Goal: Task Accomplishment & Management: Manage account settings

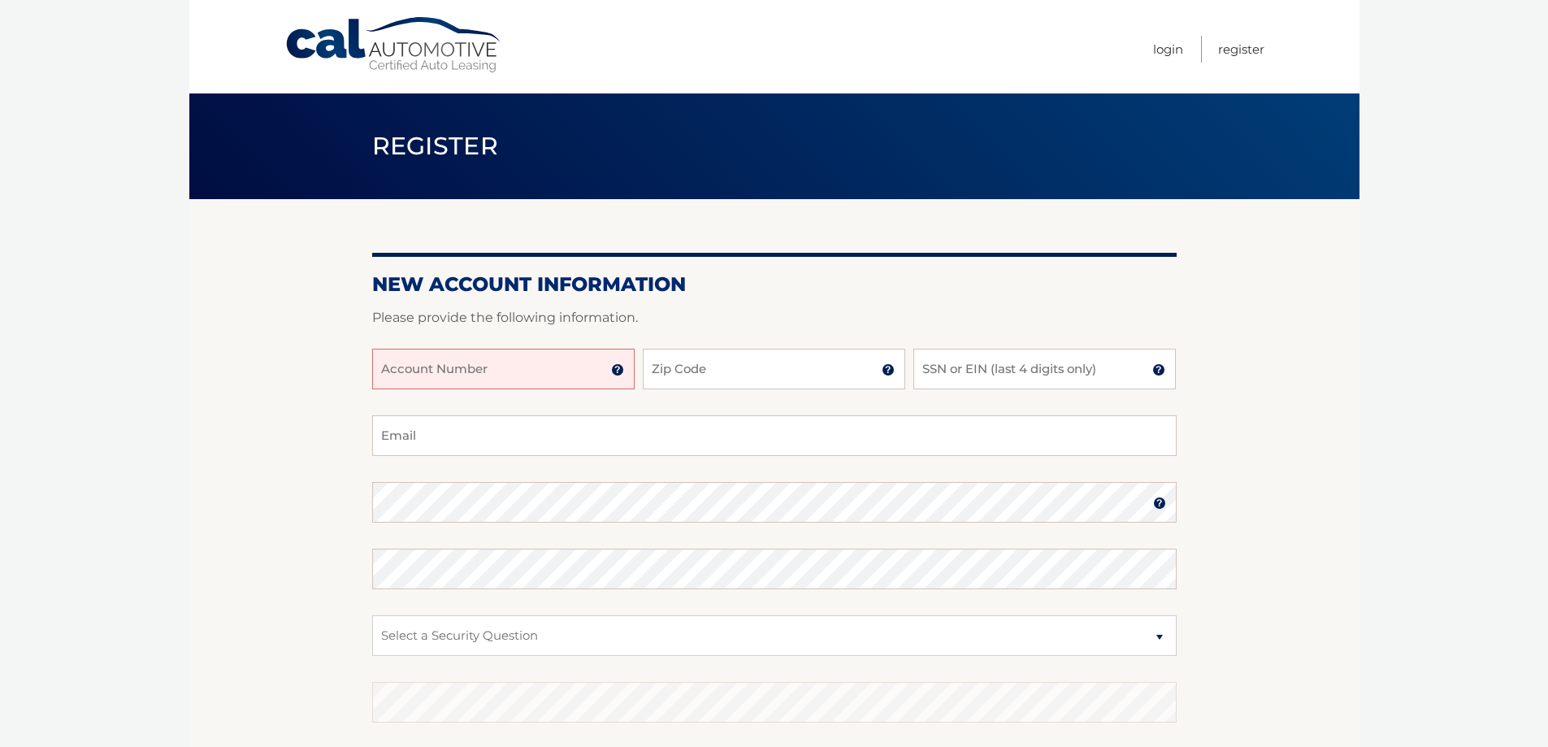
click at [509, 372] on input "Account Number" at bounding box center [503, 369] width 262 height 41
type input "44445601125"
click at [690, 370] on input "Zip Code" at bounding box center [774, 369] width 262 height 41
type input "10801"
click at [935, 369] on input "SSN or EIN (last 4 digits only)" at bounding box center [1044, 369] width 262 height 41
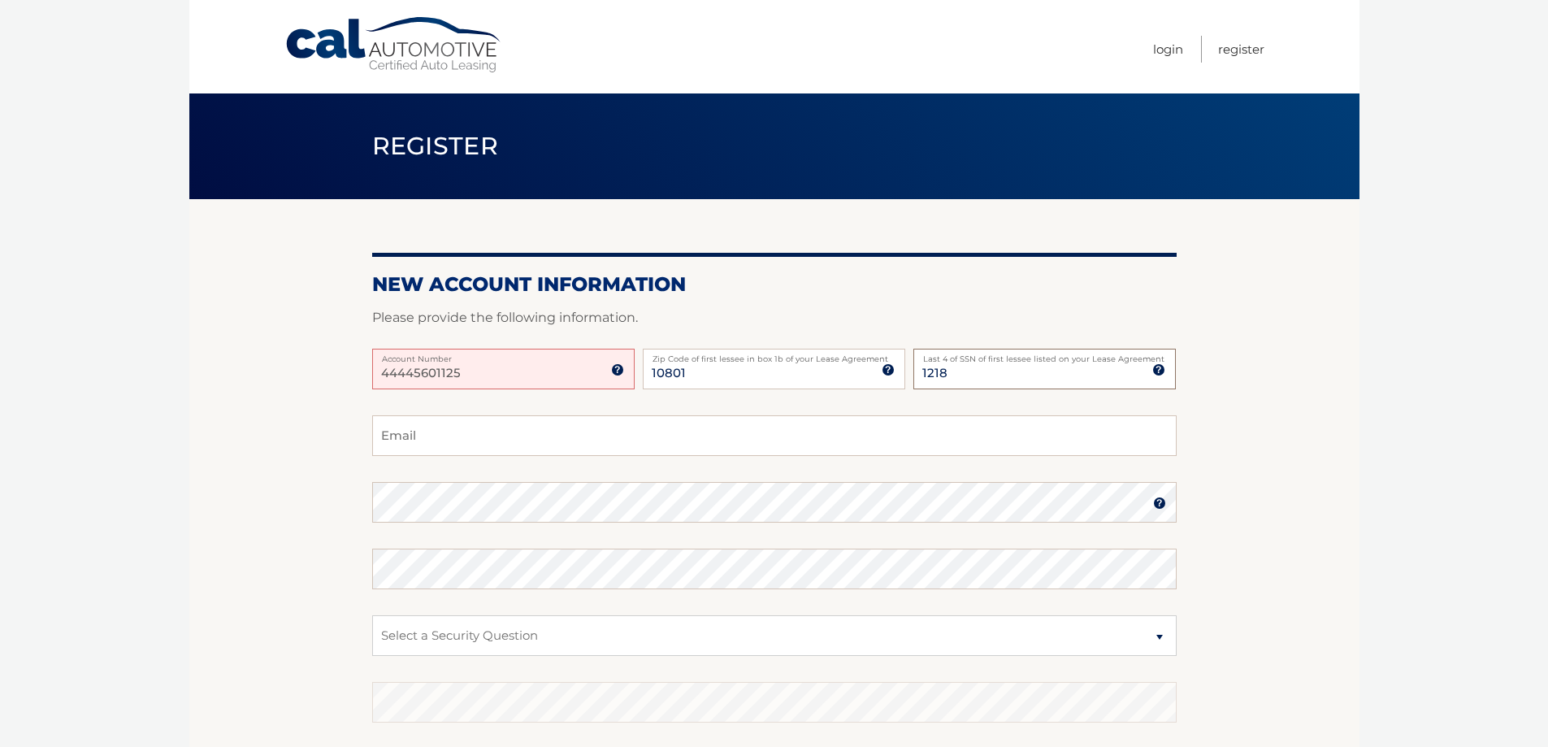
type input "1218"
click at [485, 443] on input "Email" at bounding box center [774, 435] width 804 height 41
click at [460, 442] on input "Email" at bounding box center [774, 435] width 804 height 41
type input "nrffpetrone@gmail.com"
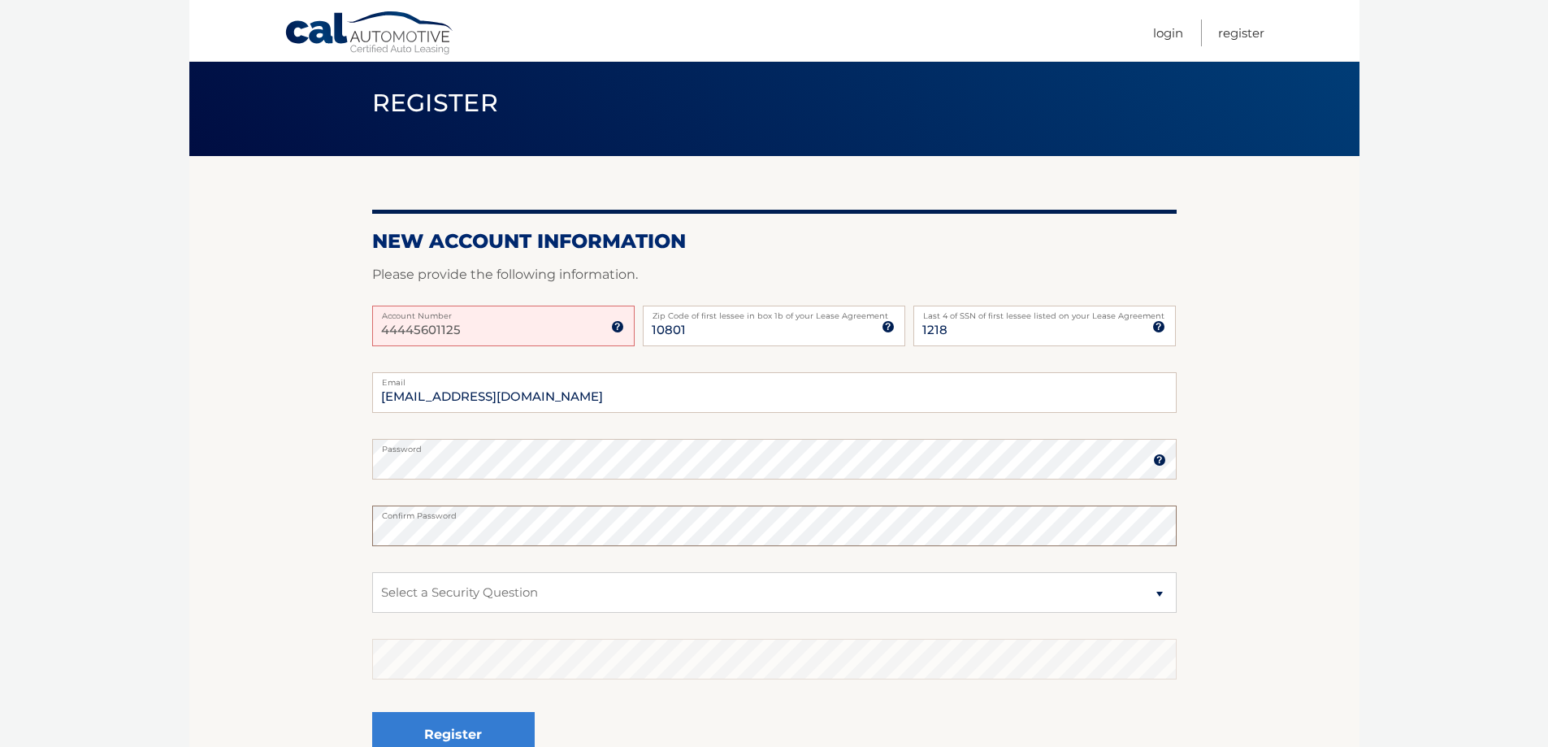
scroll to position [81, 0]
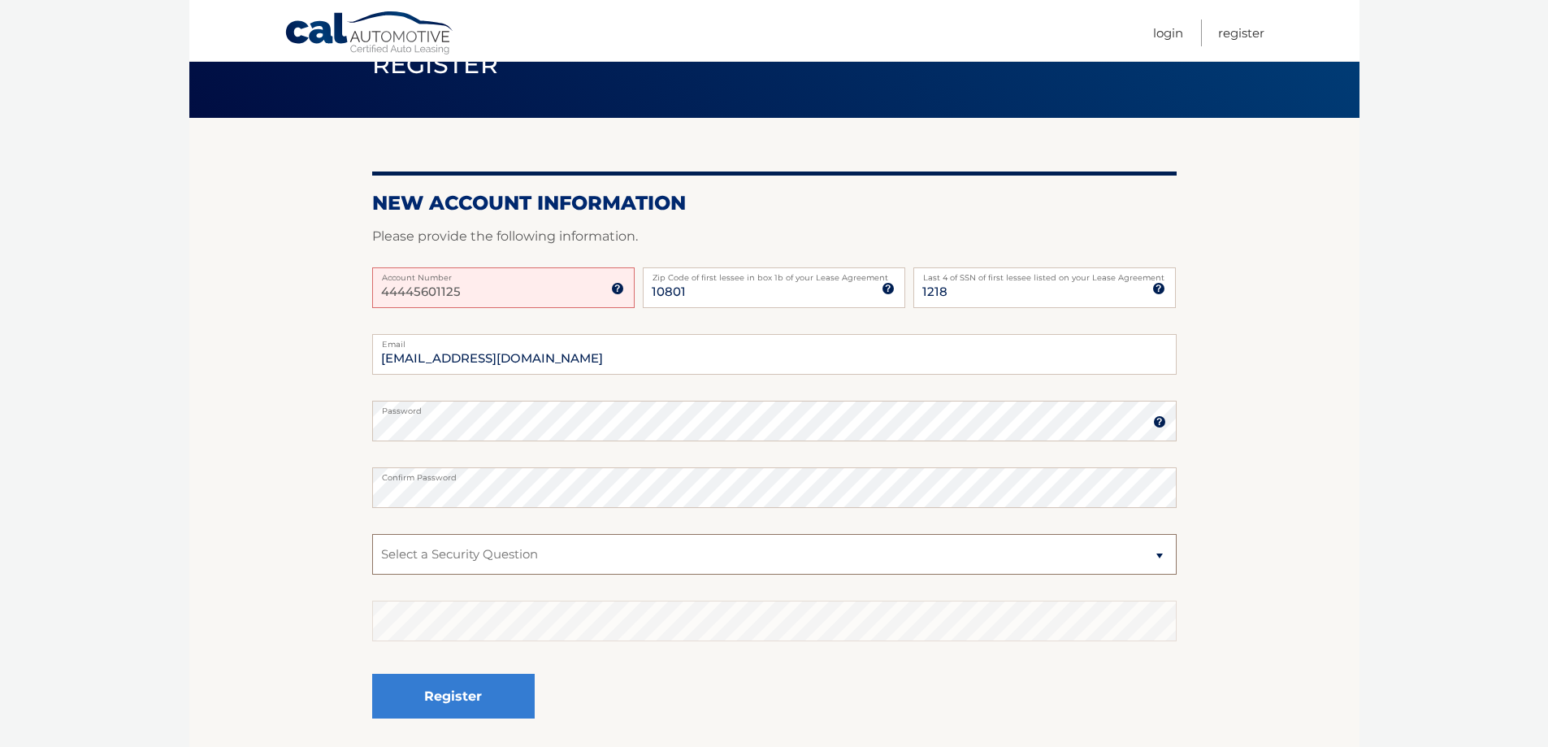
click at [465, 552] on select "Select a Security Question What was the name of your elementary school? What is…" at bounding box center [774, 554] width 804 height 41
select select "2"
click at [372, 534] on select "Select a Security Question What was the name of your elementary school? What is…" at bounding box center [774, 554] width 804 height 41
click at [471, 693] on button "Register" at bounding box center [453, 696] width 163 height 45
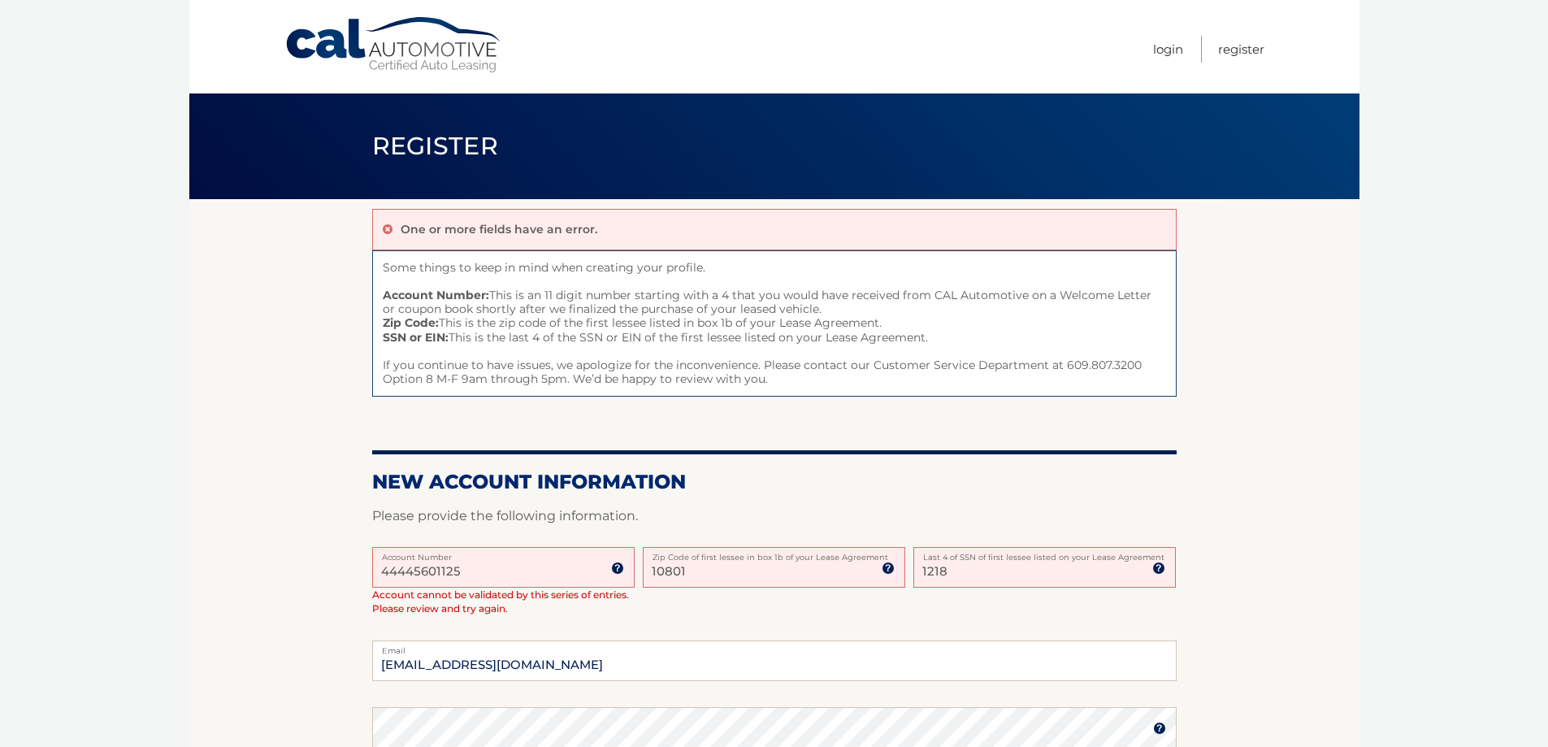
click at [479, 575] on input "44445601125" at bounding box center [503, 567] width 262 height 41
click at [468, 572] on input "44445601125" at bounding box center [503, 567] width 262 height 41
drag, startPoint x: 469, startPoint y: 573, endPoint x: 340, endPoint y: 575, distance: 129.2
click at [340, 575] on section "One or more fields have an error. Some things to keep in mind when creating you…" at bounding box center [774, 629] width 1170 height 860
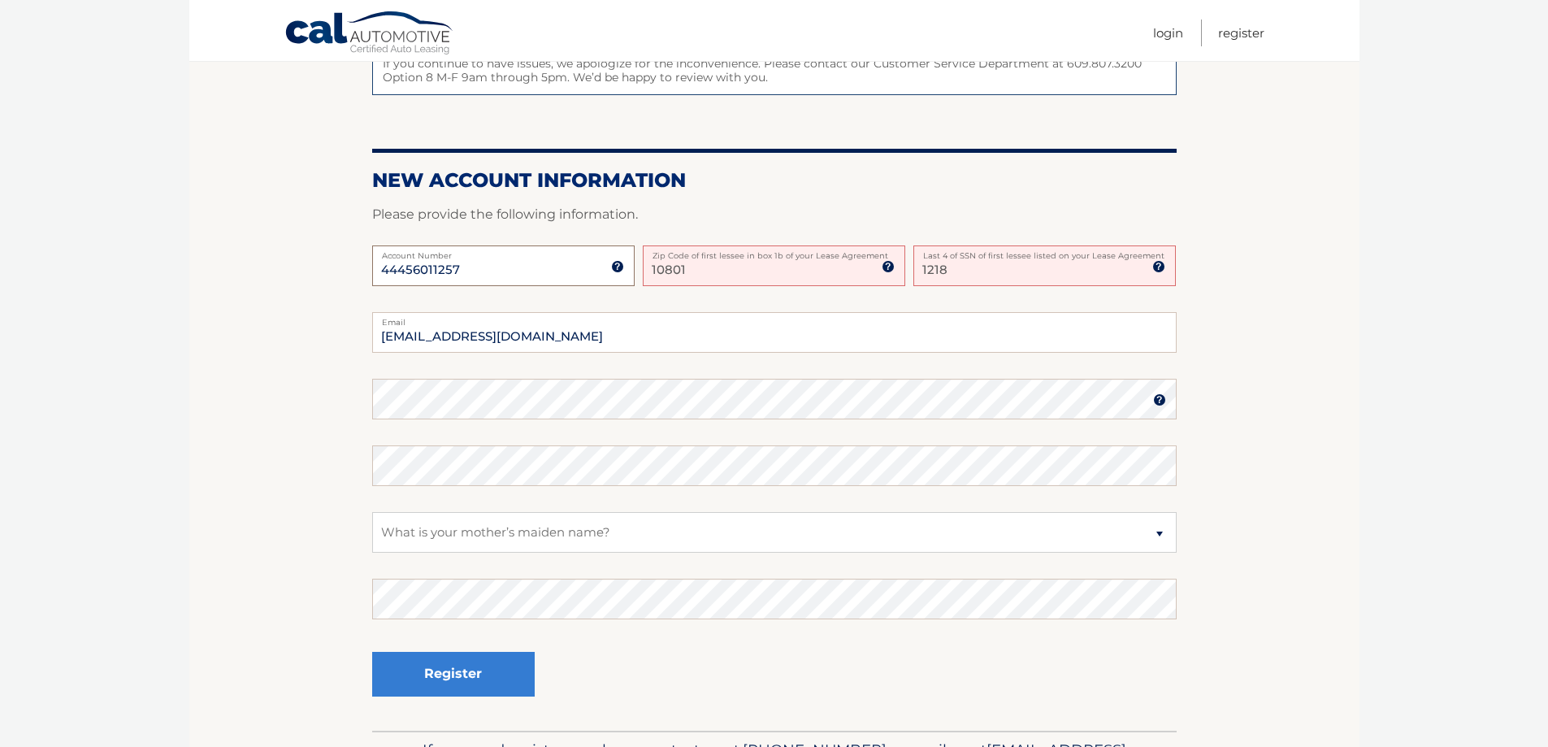
scroll to position [325, 0]
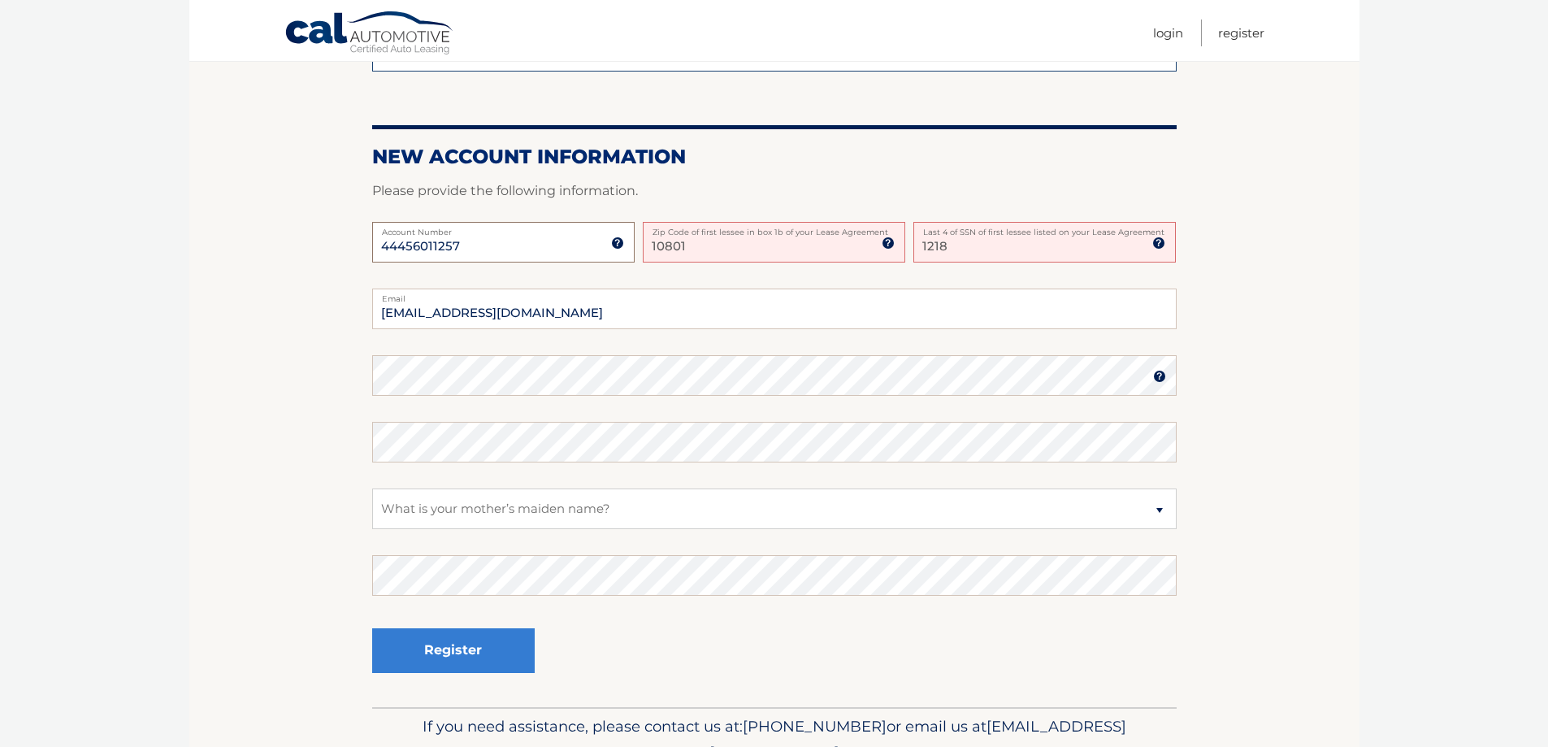
type input "44456011257"
click at [527, 504] on select "Select a Security Question What was the name of your elementary school? What is…" at bounding box center [774, 508] width 804 height 41
click at [372, 488] on select "Select a Security Question What was the name of your elementary school? What is…" at bounding box center [774, 508] width 804 height 41
click at [458, 668] on button "Register" at bounding box center [453, 650] width 163 height 45
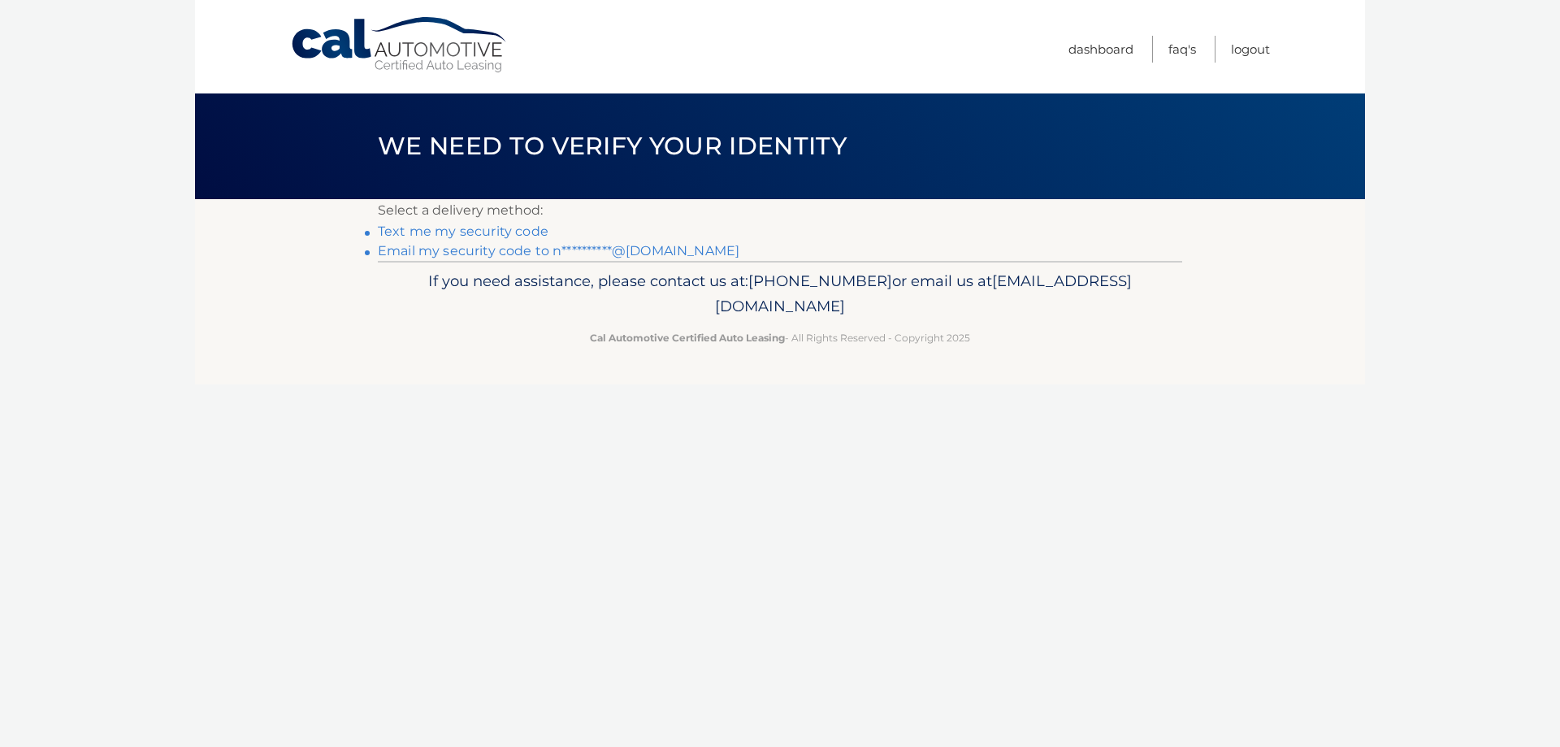
click at [529, 247] on link "**********" at bounding box center [559, 250] width 362 height 15
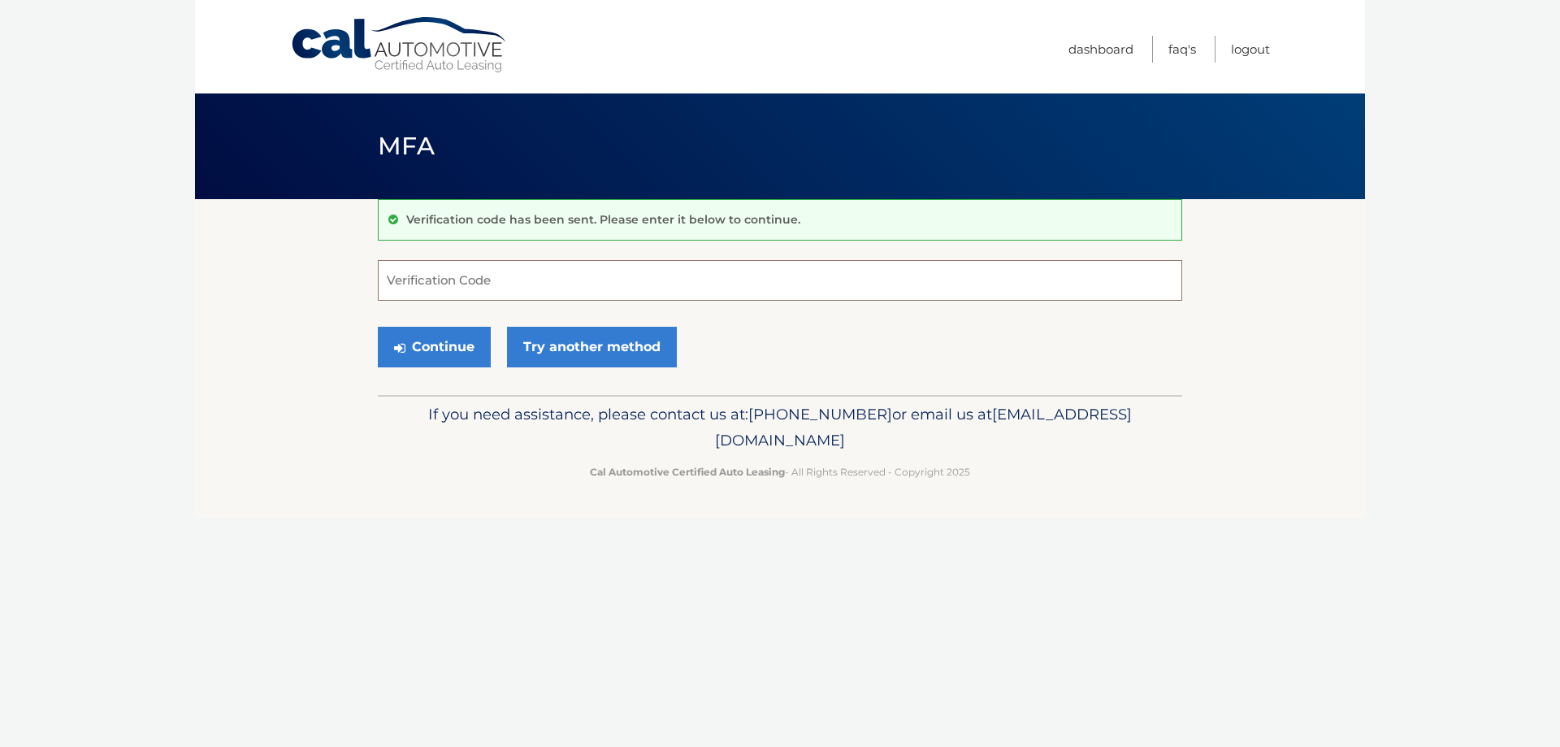
click at [510, 287] on input "Verification Code" at bounding box center [780, 280] width 804 height 41
type input "068022"
click at [411, 340] on button "Continue" at bounding box center [434, 347] width 113 height 41
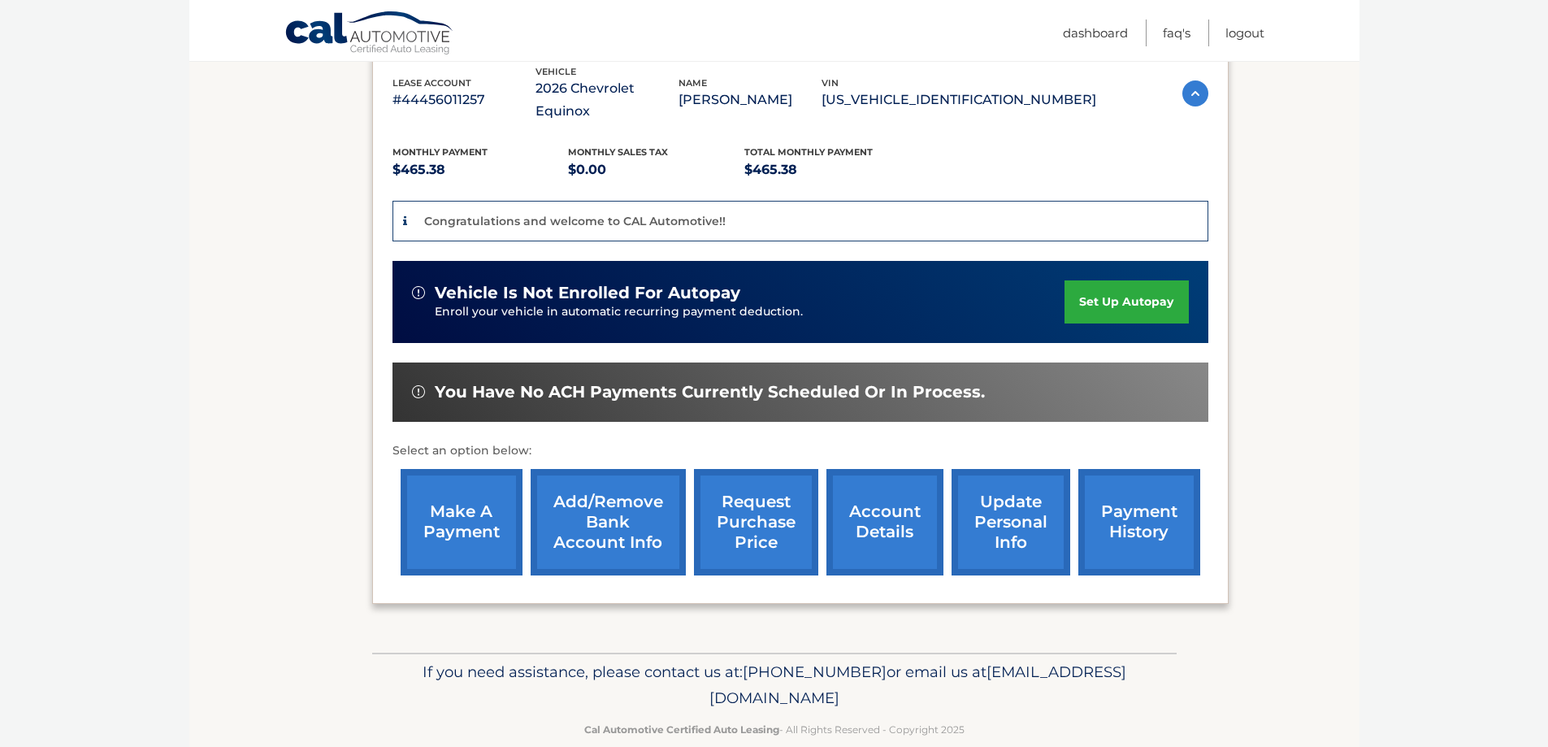
scroll to position [299, 0]
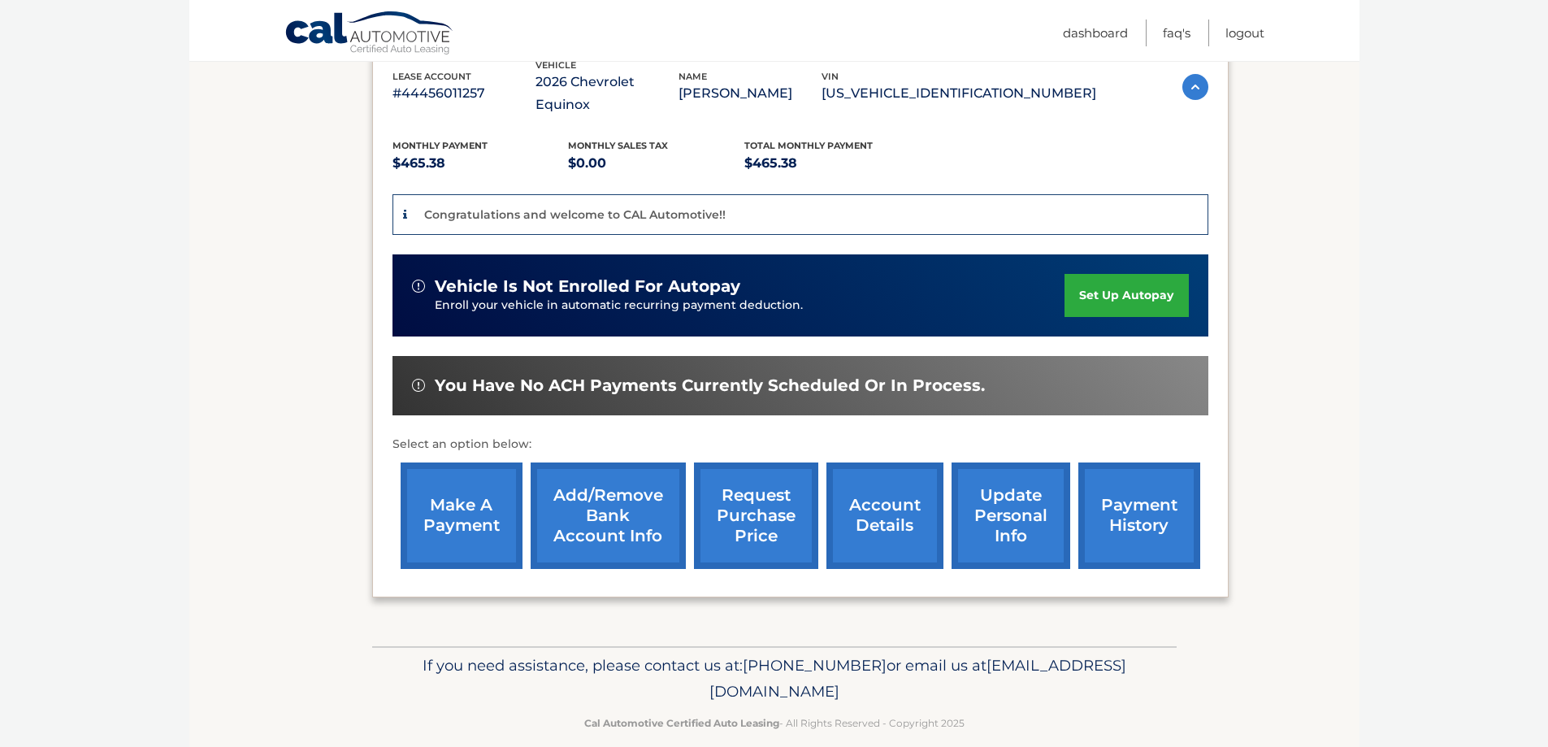
click at [887, 498] on link "account details" at bounding box center [884, 515] width 117 height 106
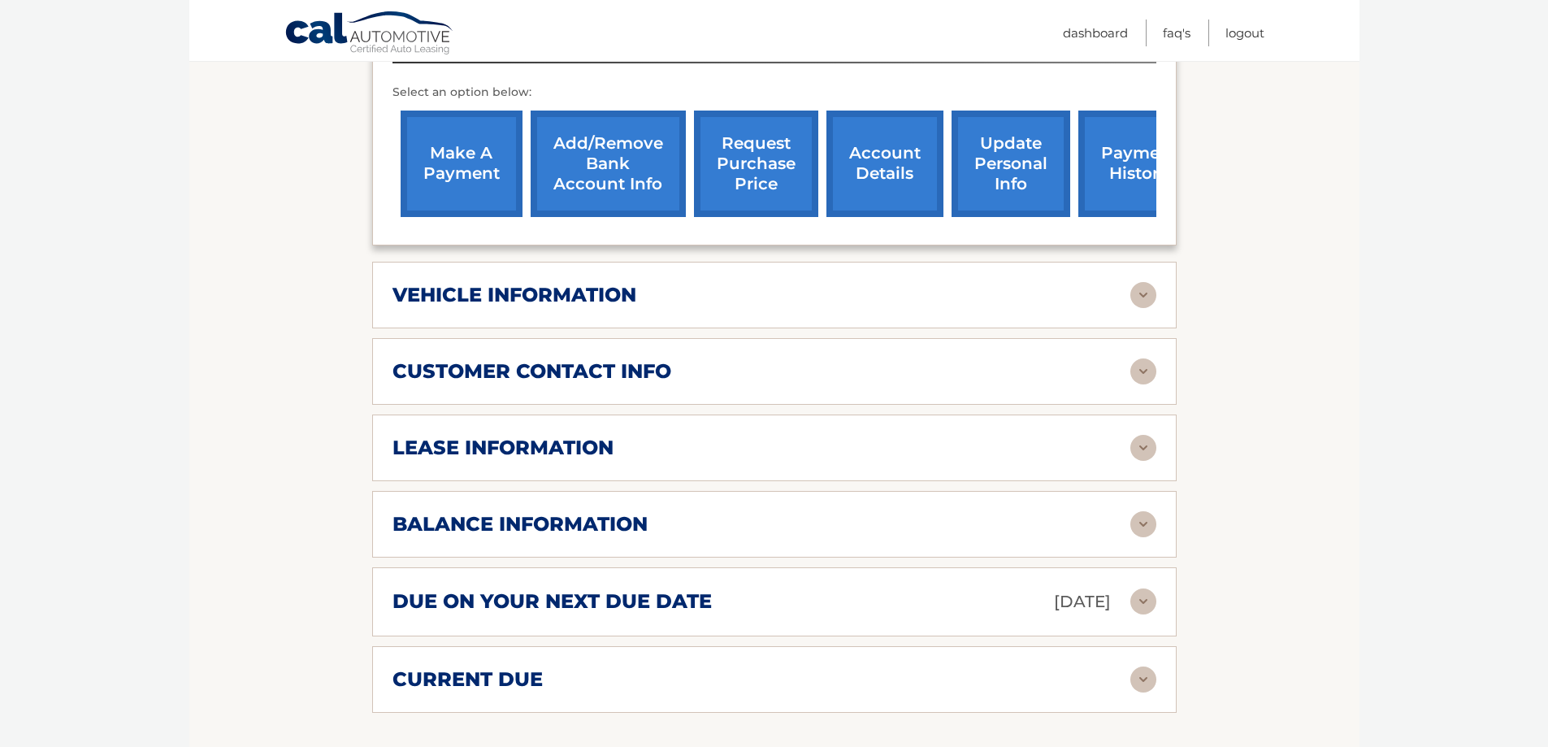
scroll to position [650, 0]
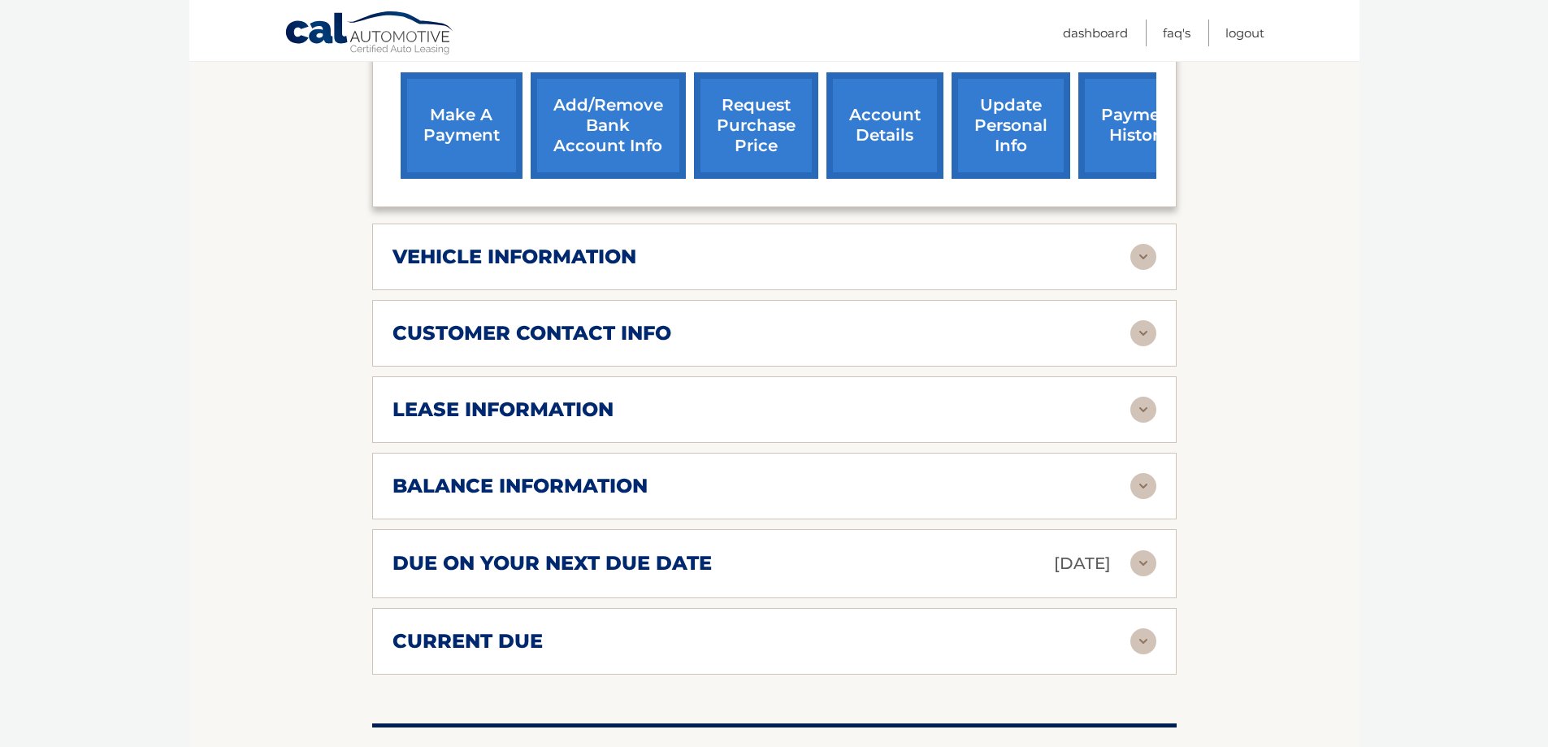
click at [1147, 244] on img at bounding box center [1143, 257] width 26 height 26
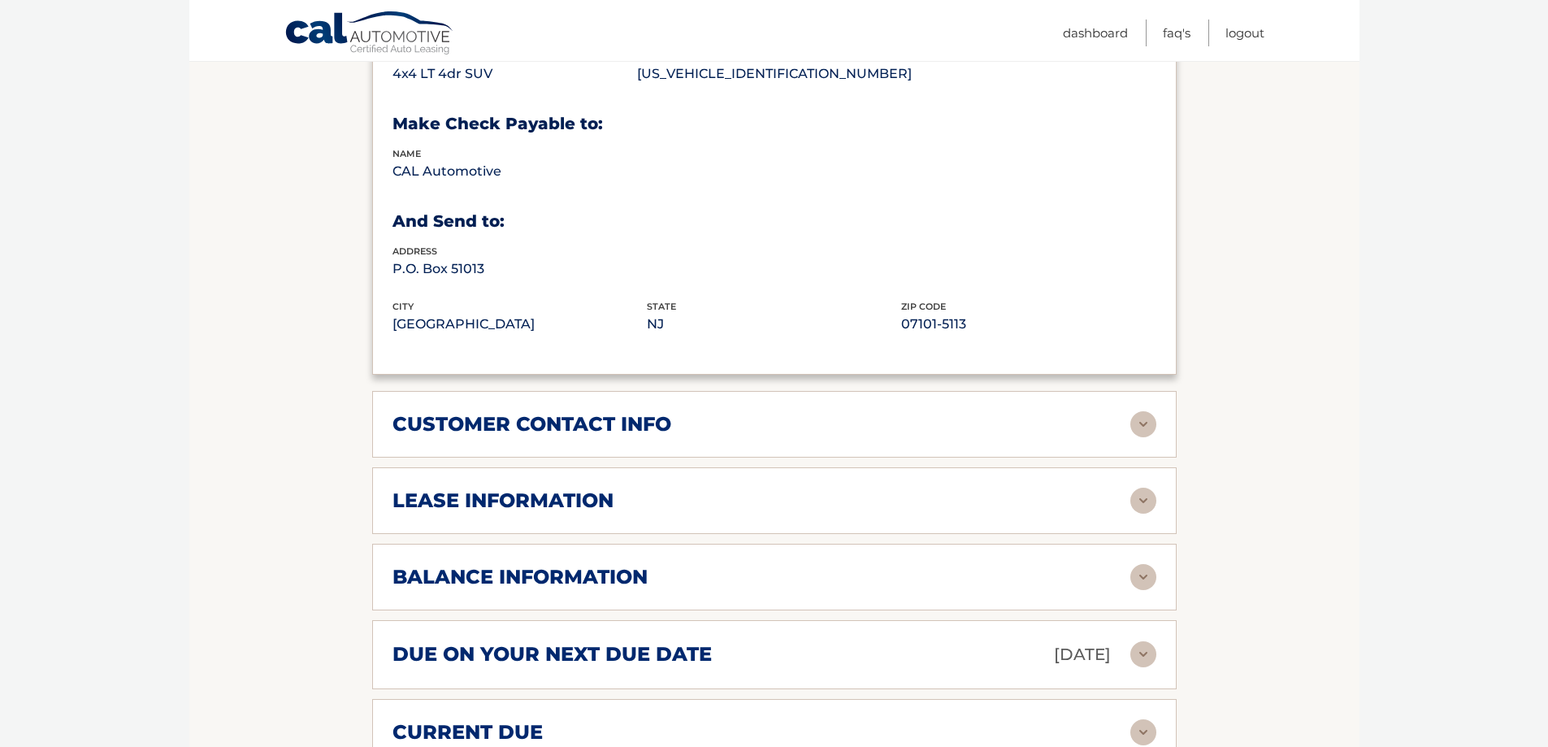
scroll to position [1056, 0]
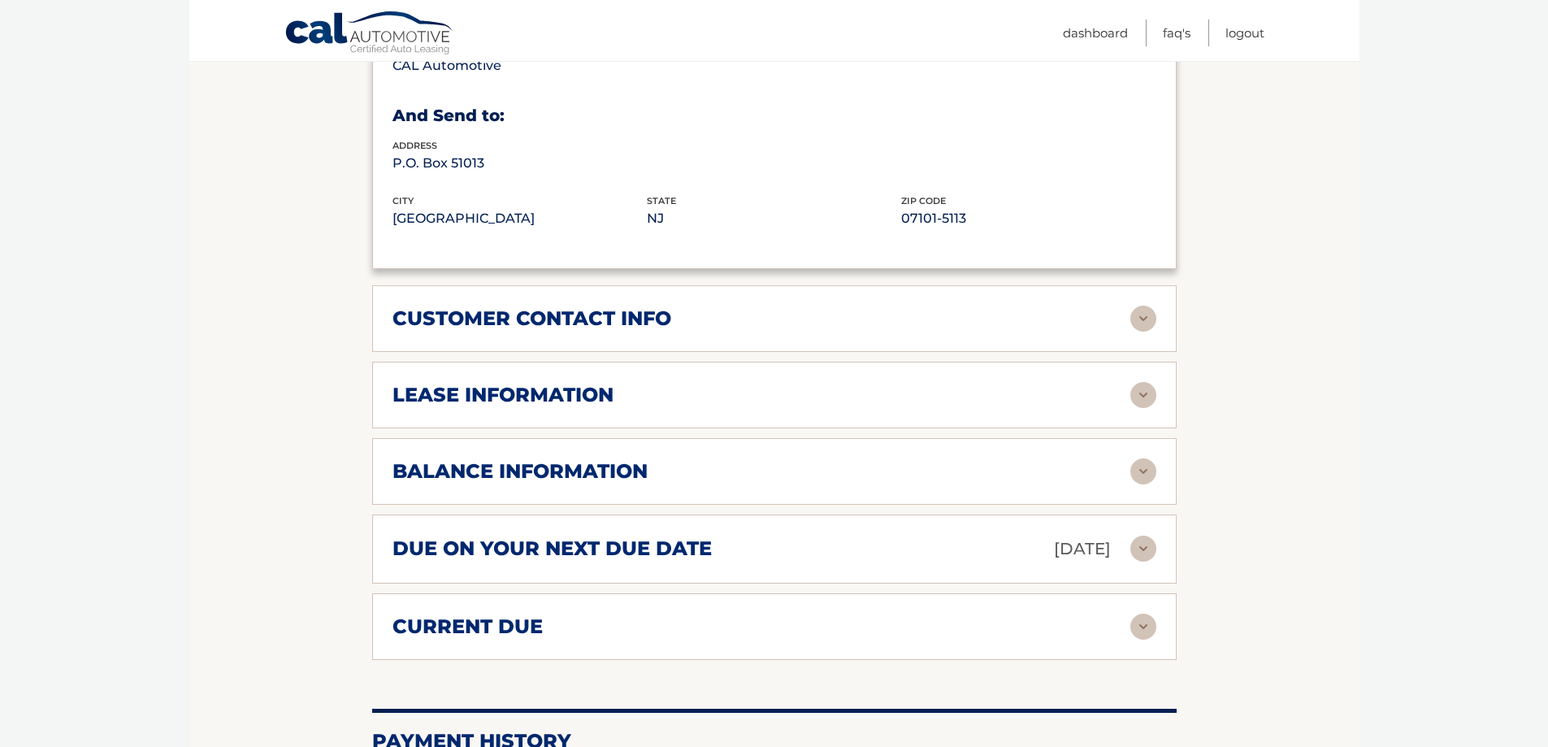
click at [1146, 306] on img at bounding box center [1143, 319] width 26 height 26
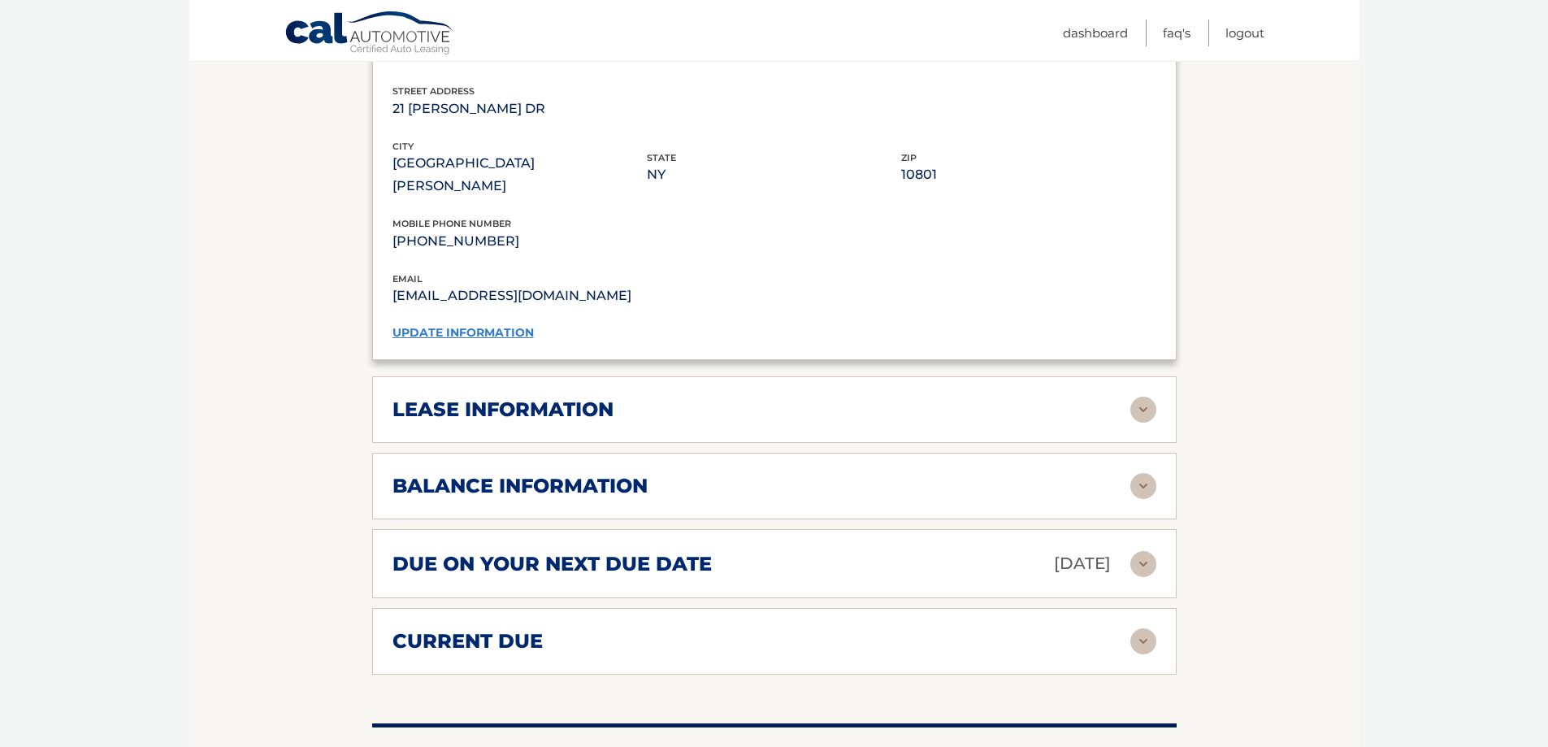
scroll to position [1463, 0]
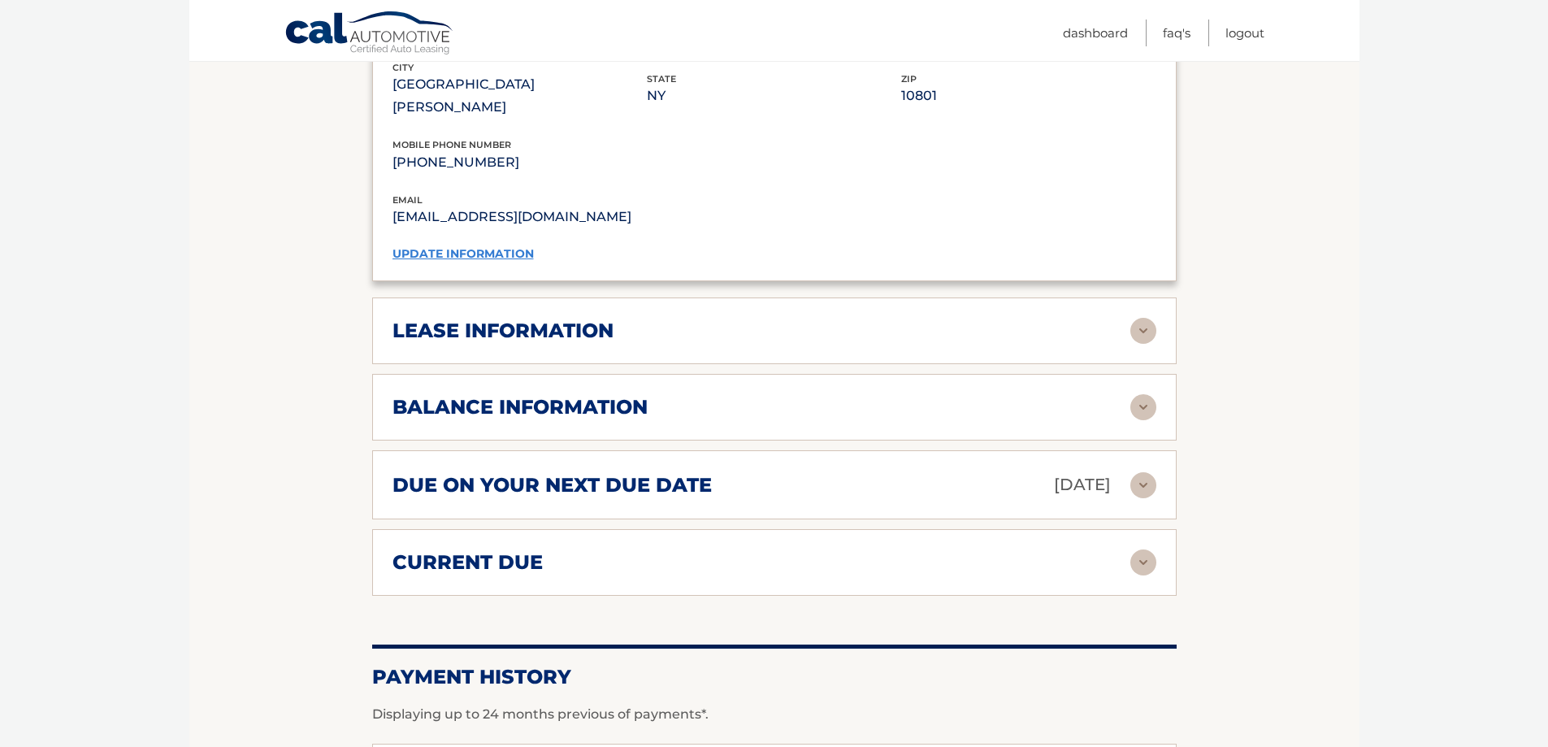
click at [1143, 318] on img at bounding box center [1143, 331] width 26 height 26
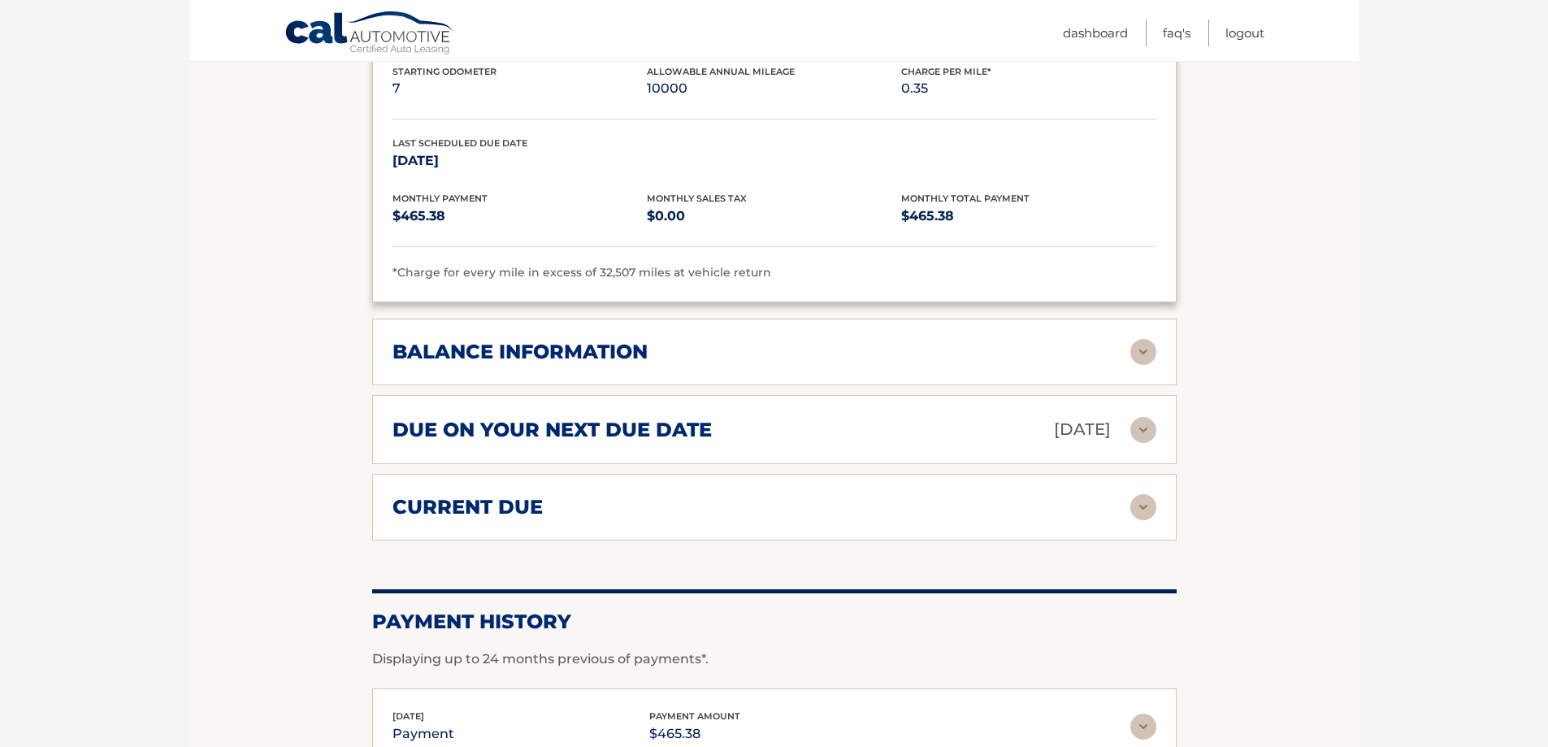
scroll to position [1869, 0]
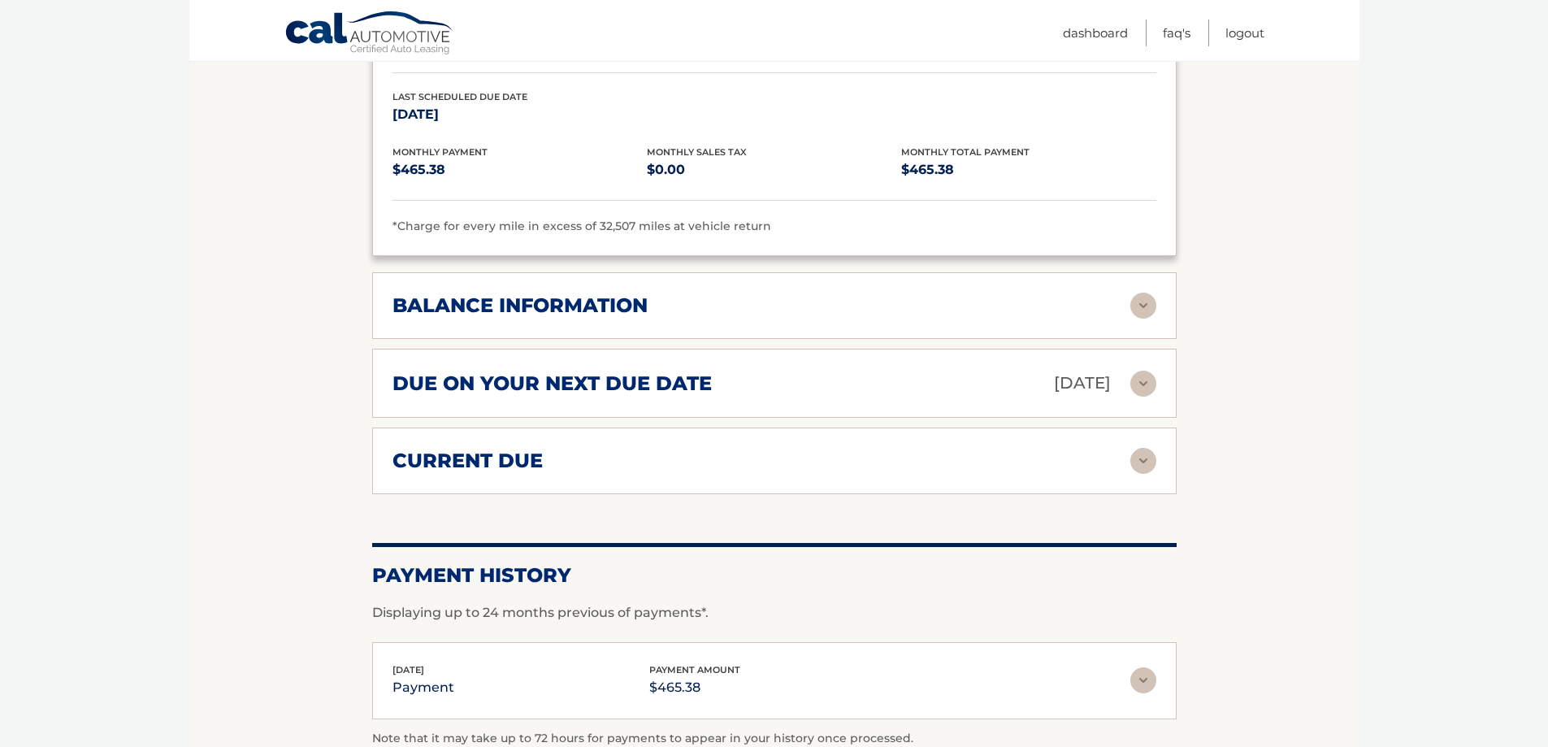
click at [1137, 293] on img at bounding box center [1143, 306] width 26 height 26
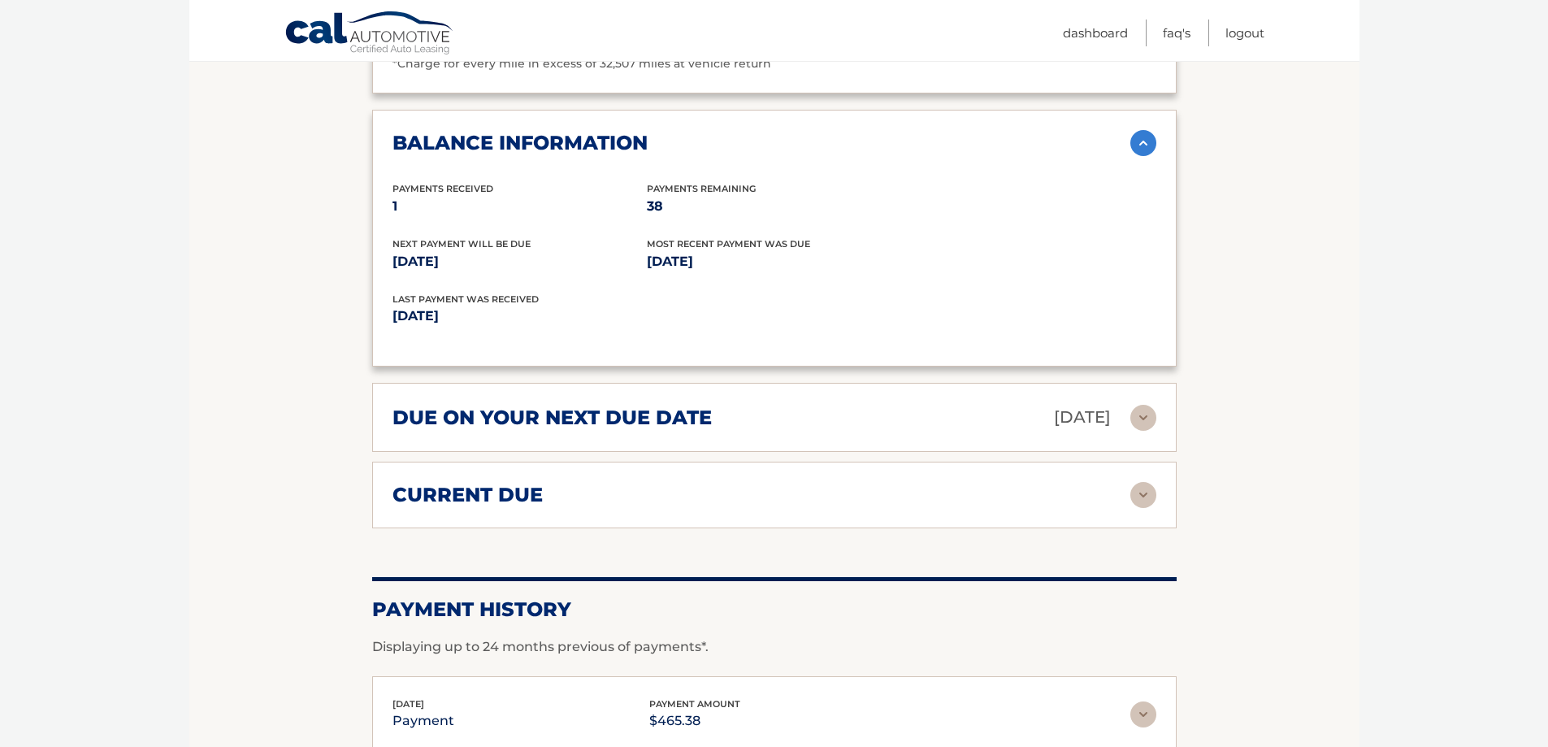
scroll to position [2113, 0]
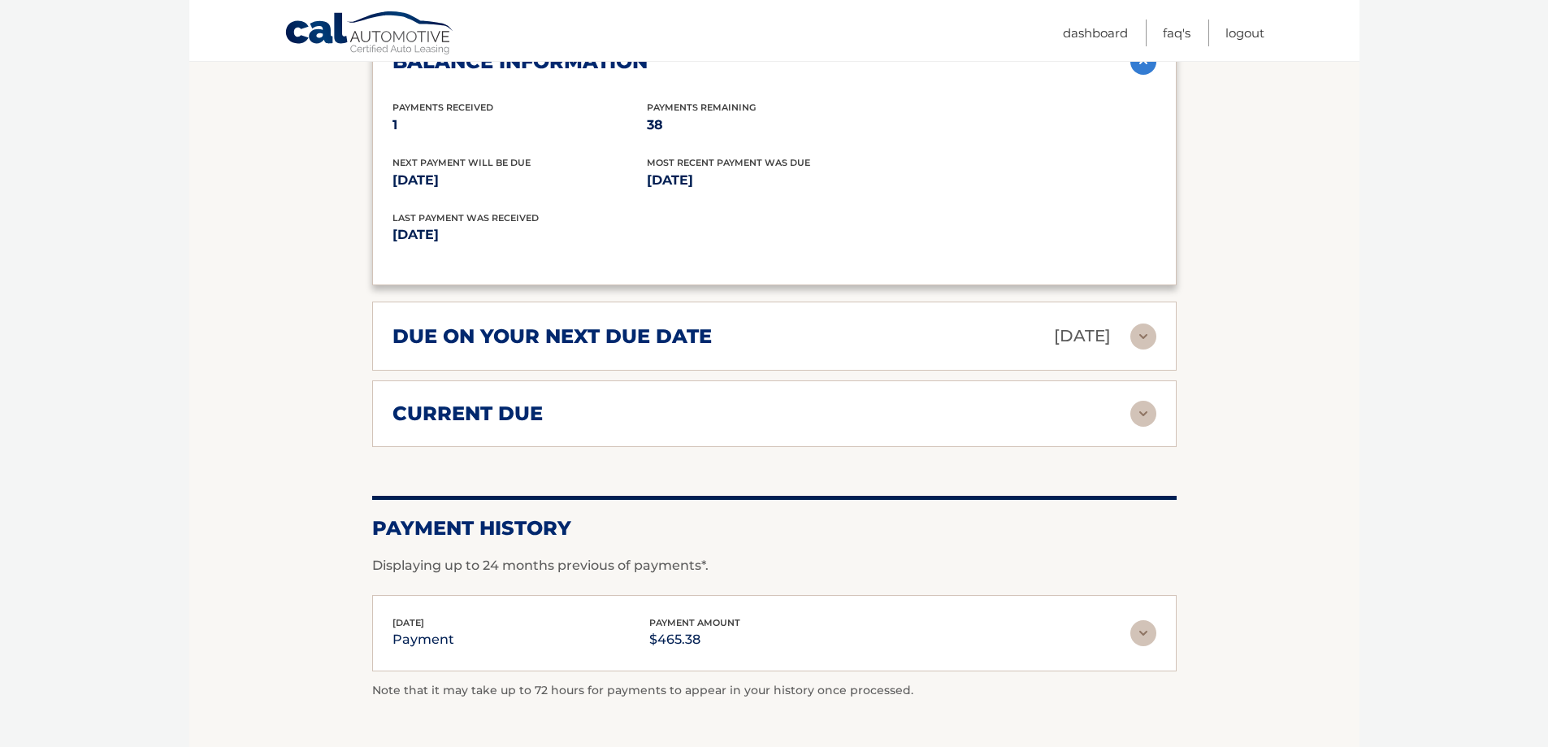
click at [1143, 323] on img at bounding box center [1143, 336] width 26 height 26
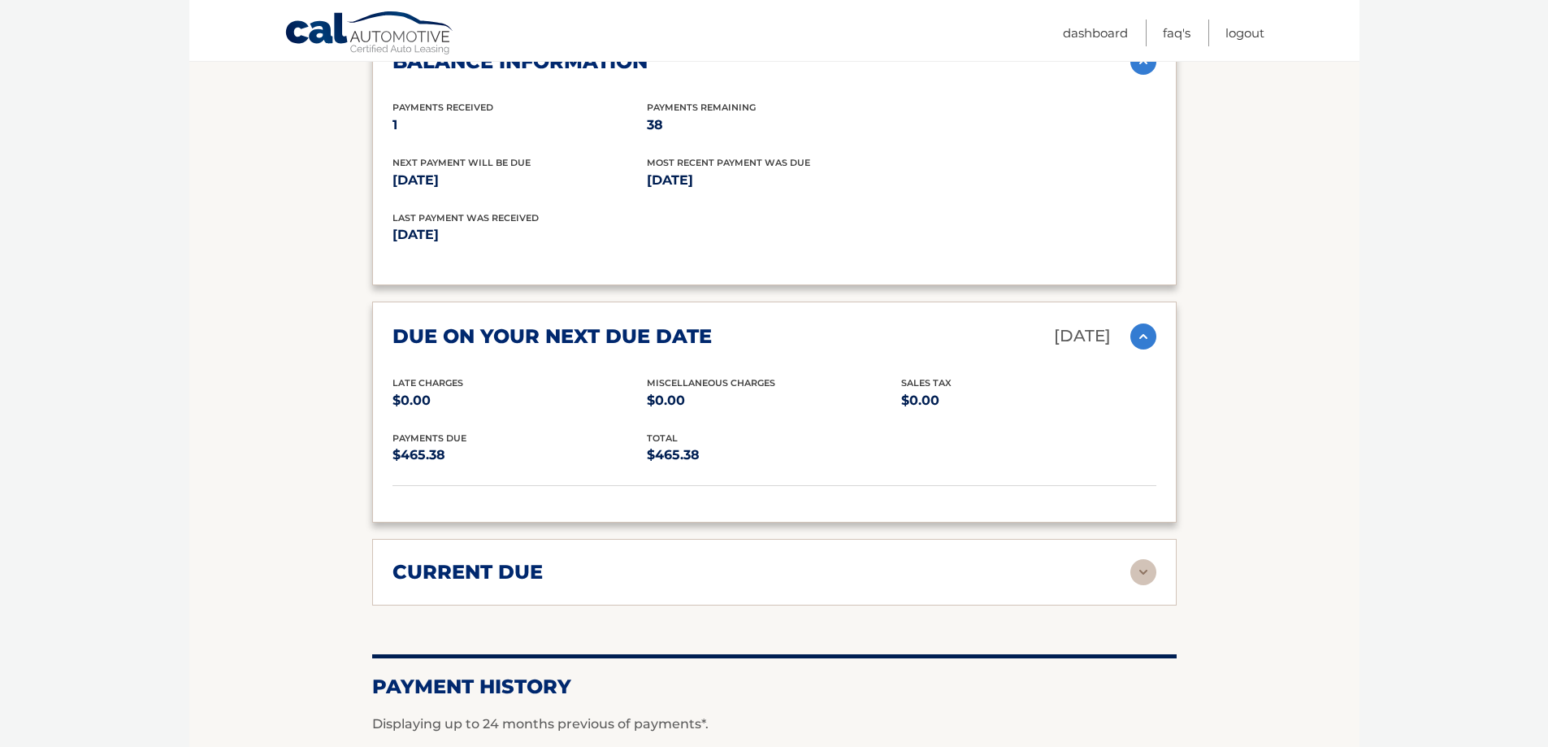
click at [1148, 559] on img at bounding box center [1143, 572] width 26 height 26
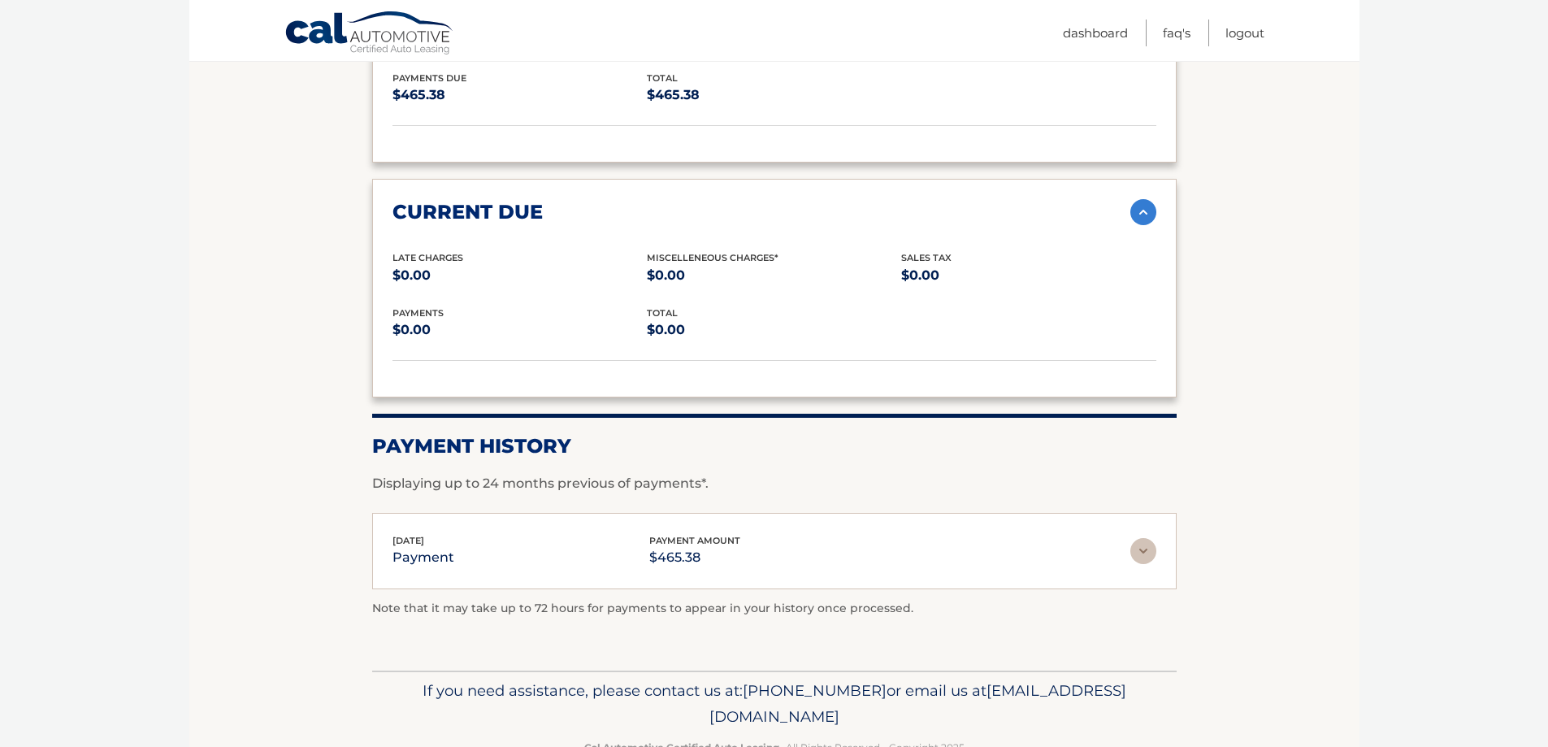
scroll to position [2474, 0]
click at [1146, 536] on img at bounding box center [1143, 549] width 26 height 26
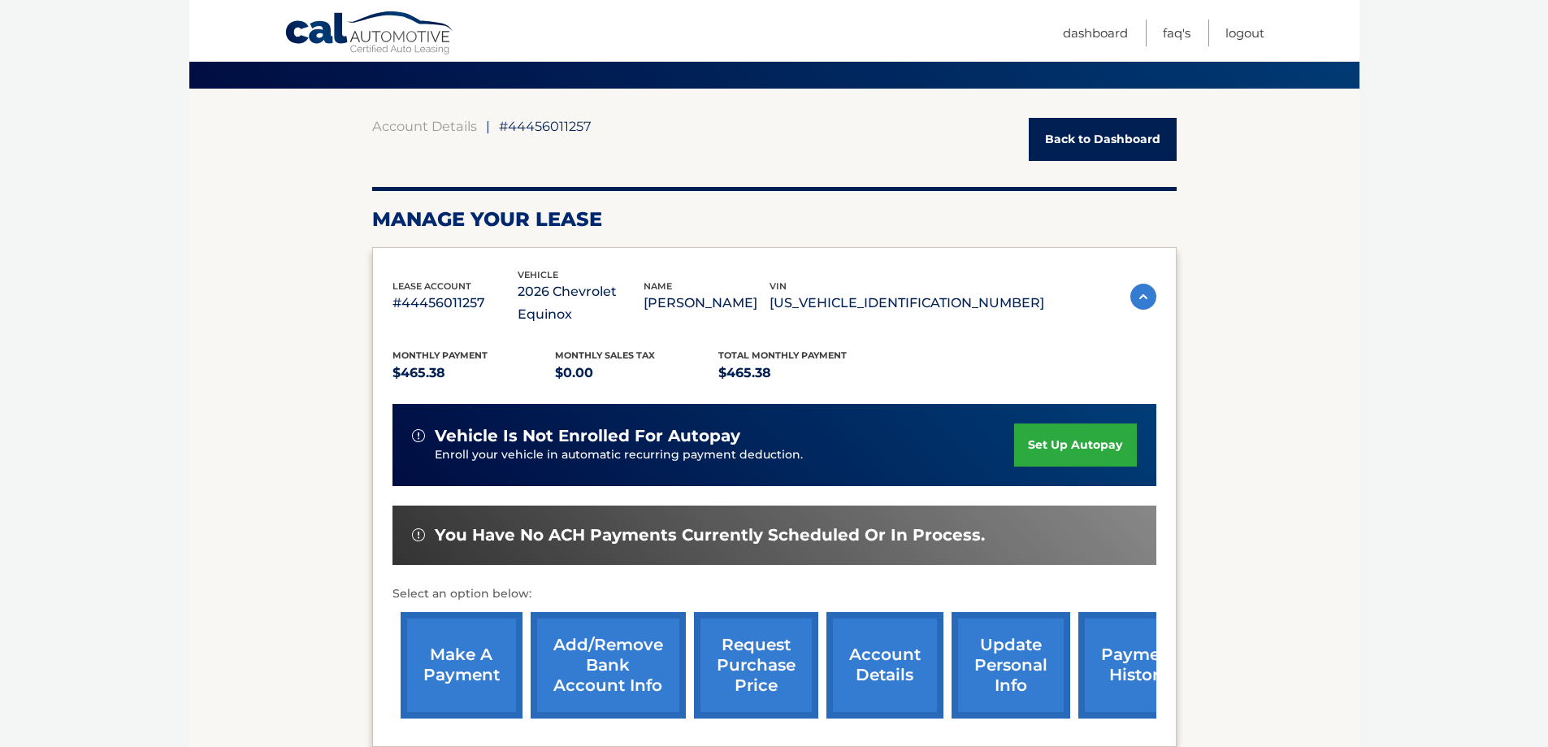
scroll to position [0, 0]
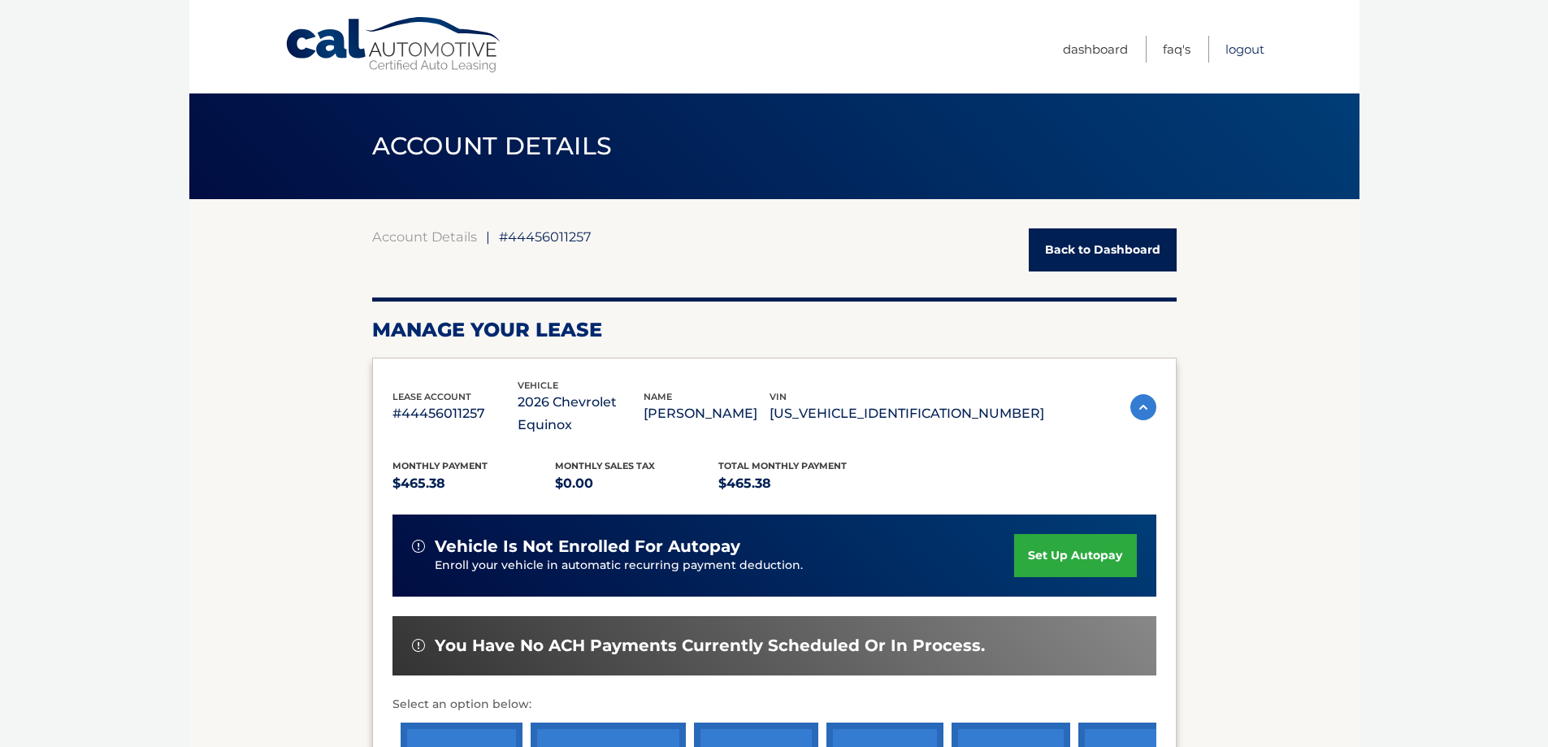
click at [1239, 54] on link "Logout" at bounding box center [1244, 49] width 39 height 27
